Goal: Transaction & Acquisition: Purchase product/service

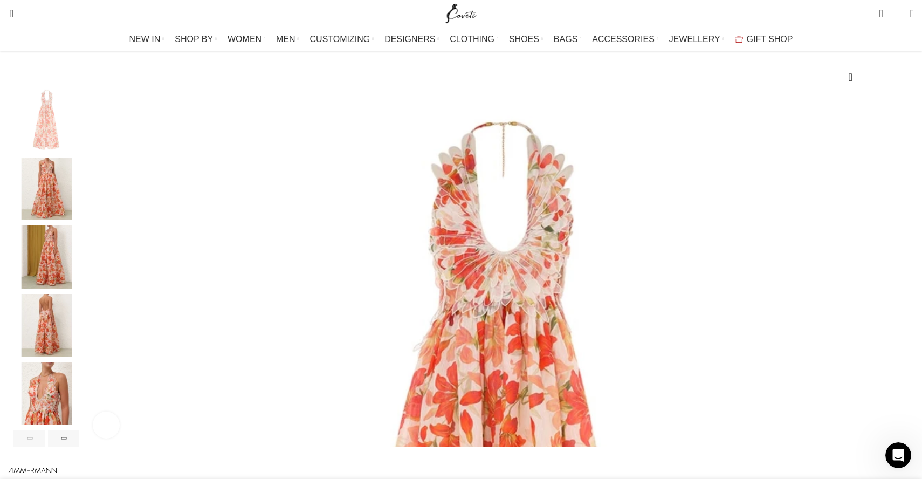
scroll to position [221, 0]
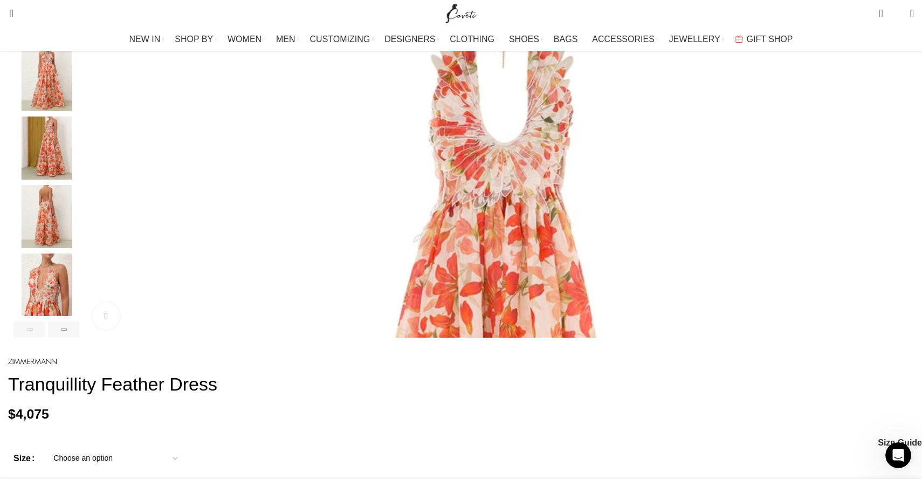
click at [79, 97] on img "2 / 7" at bounding box center [46, 80] width 66 height 63
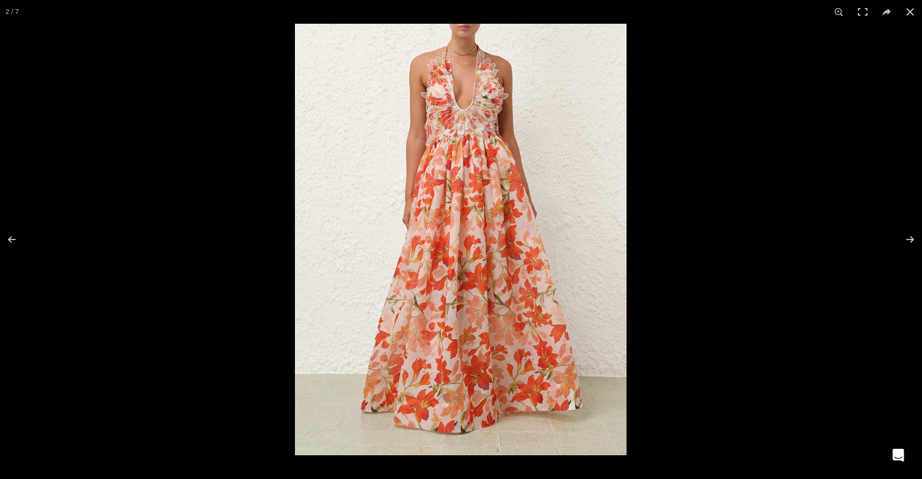
scroll to position [0, 1588]
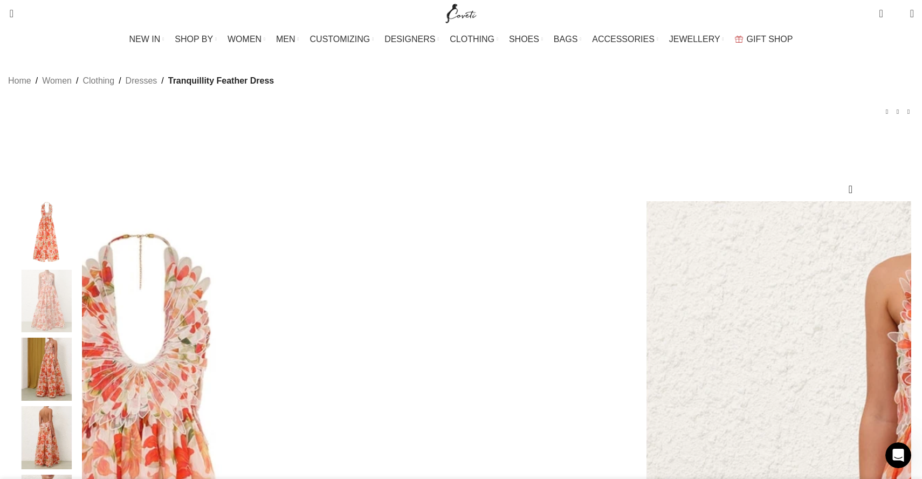
scroll to position [0, 0]
click at [419, 153] on div "Add to wishlist Click to enlarge" at bounding box center [460, 346] width 895 height 425
click at [157, 88] on link "Dresses" at bounding box center [142, 81] width 32 height 14
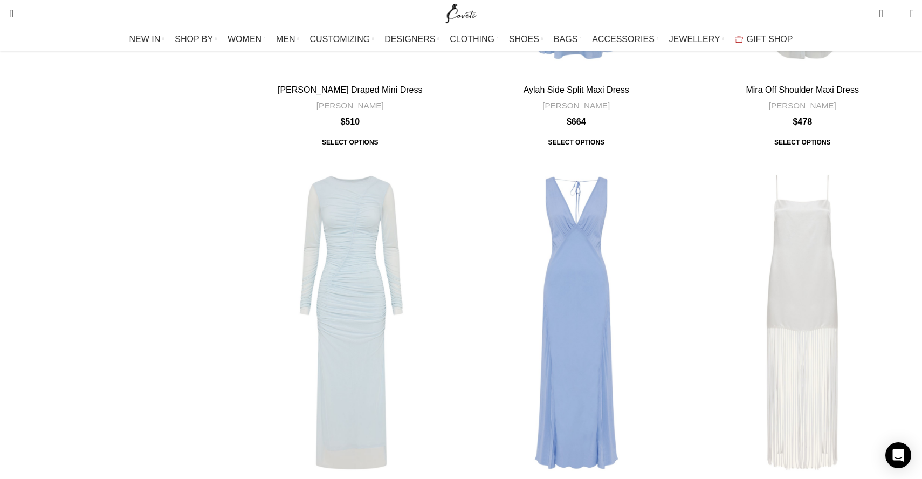
scroll to position [3774, 0]
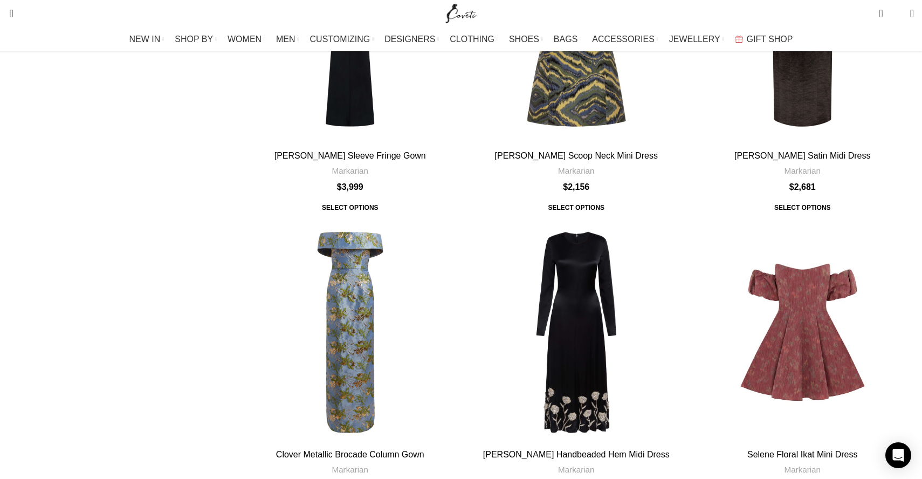
scroll to position [2194, 0]
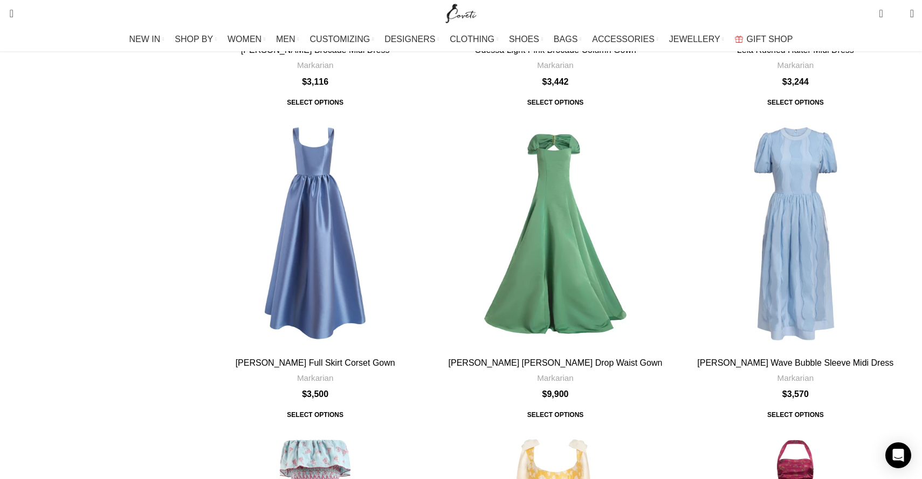
scroll to position [2260, 0]
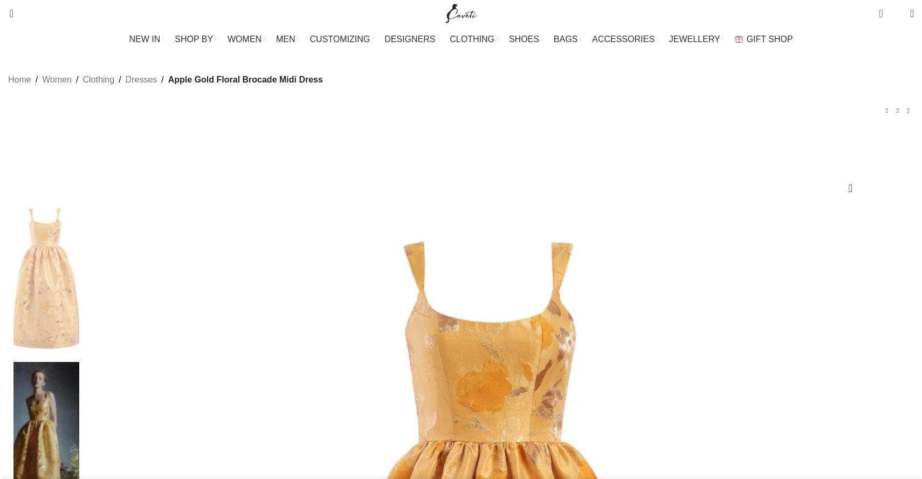
click at [79, 362] on img at bounding box center [46, 440] width 66 height 156
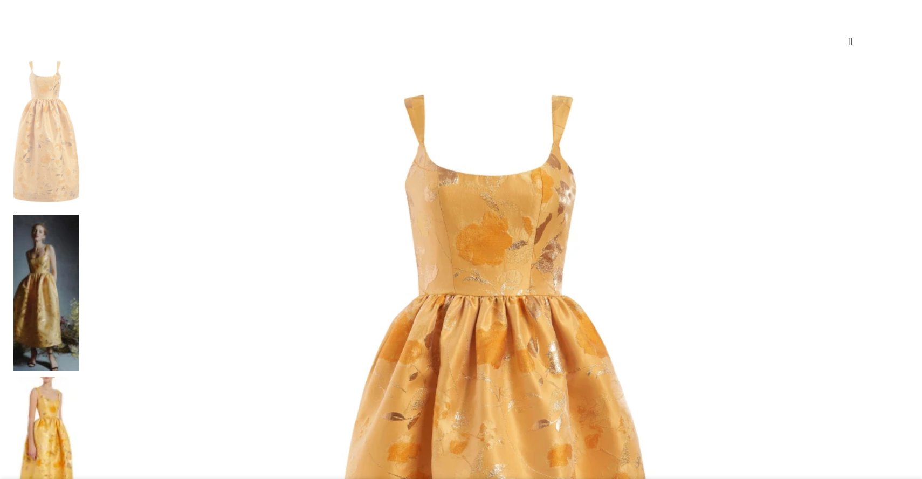
scroll to position [84, 0]
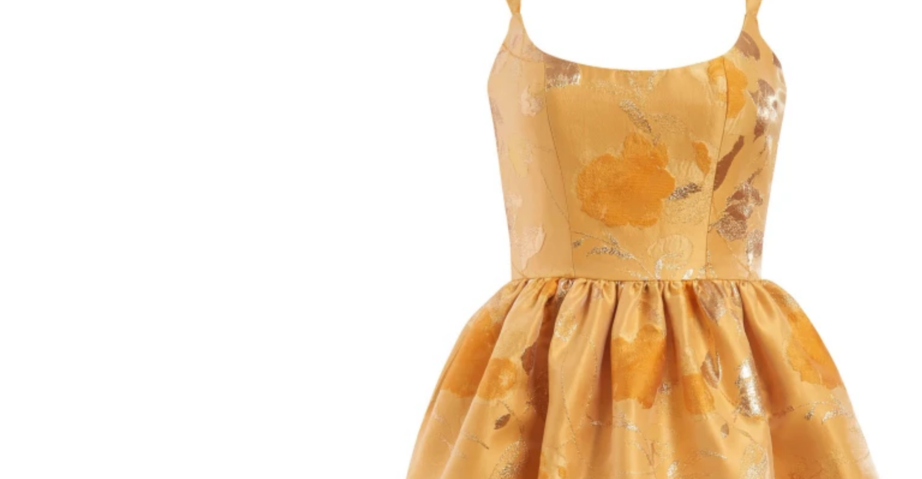
click at [43, 278] on img at bounding box center [46, 356] width 66 height 156
